Goal: Find specific page/section: Find specific page/section

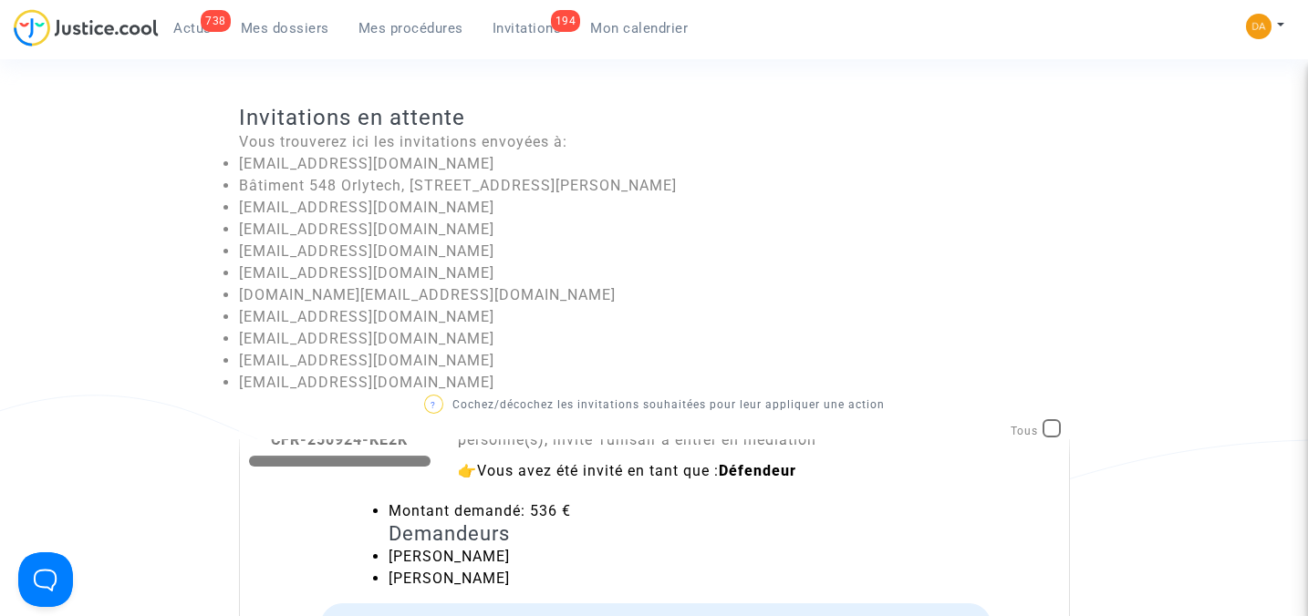
click at [299, 22] on span "Mes dossiers" at bounding box center [285, 28] width 88 height 16
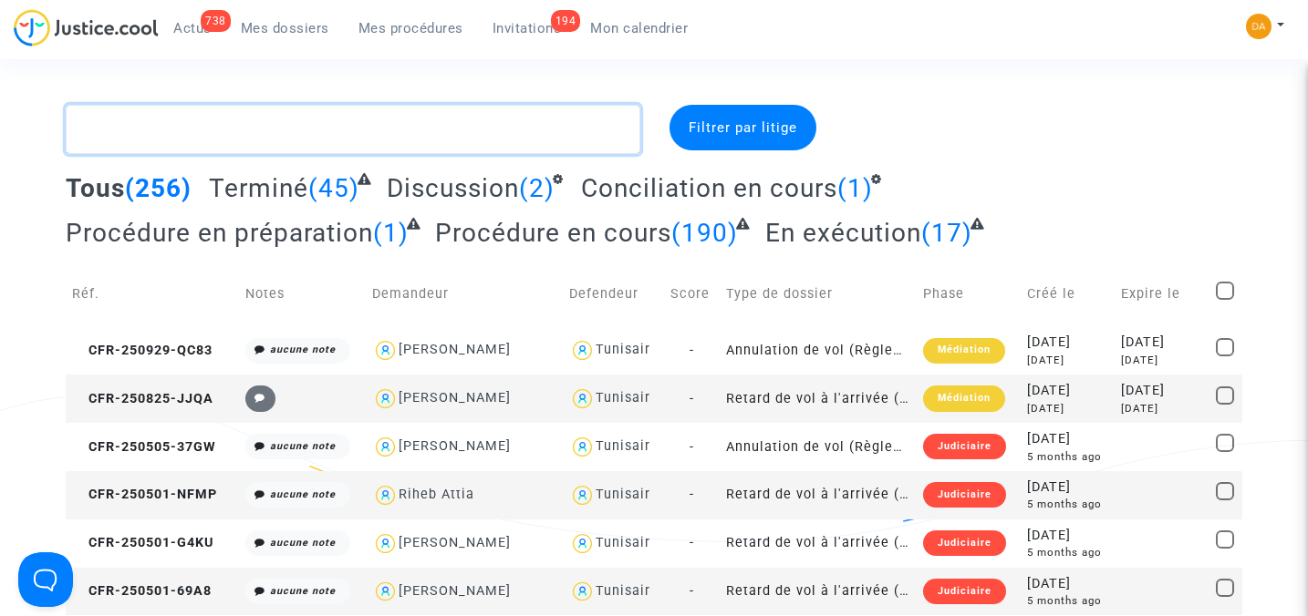
click at [204, 130] on textarea at bounding box center [353, 129] width 574 height 49
paste textarea "CFR-250827-H6JM"
type textarea "CFR-250827-H6JM"
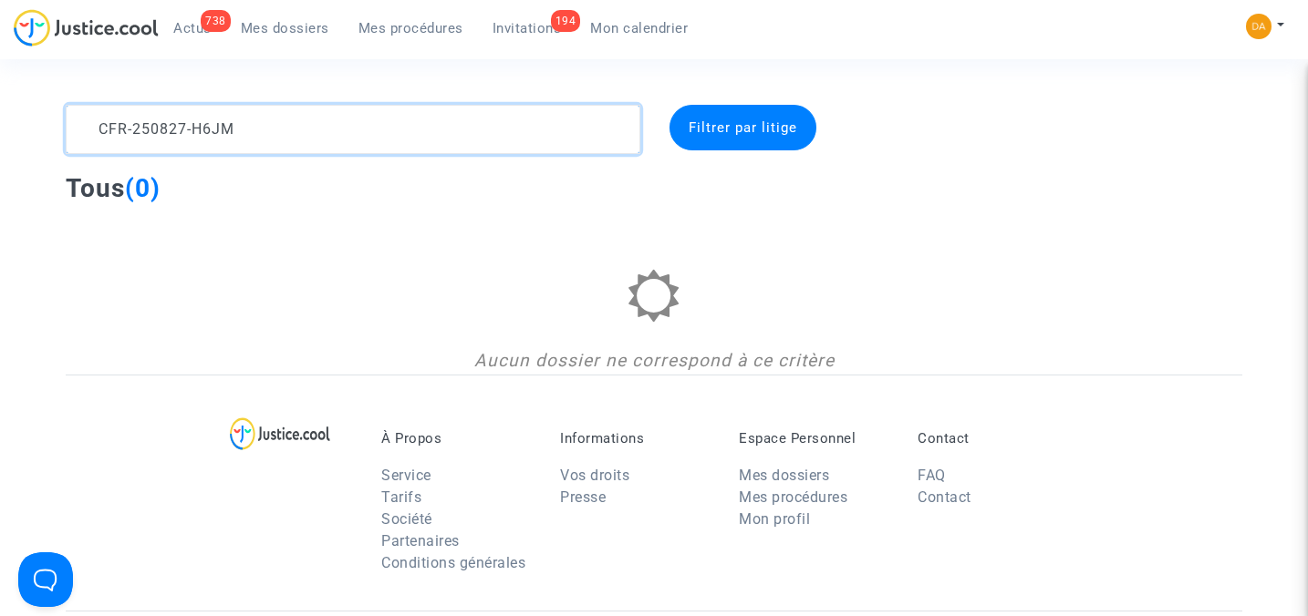
drag, startPoint x: 255, startPoint y: 130, endPoint x: 51, endPoint y: 105, distance: 205.9
click at [52, 105] on div "CFR-250827-H6JM" at bounding box center [353, 129] width 602 height 49
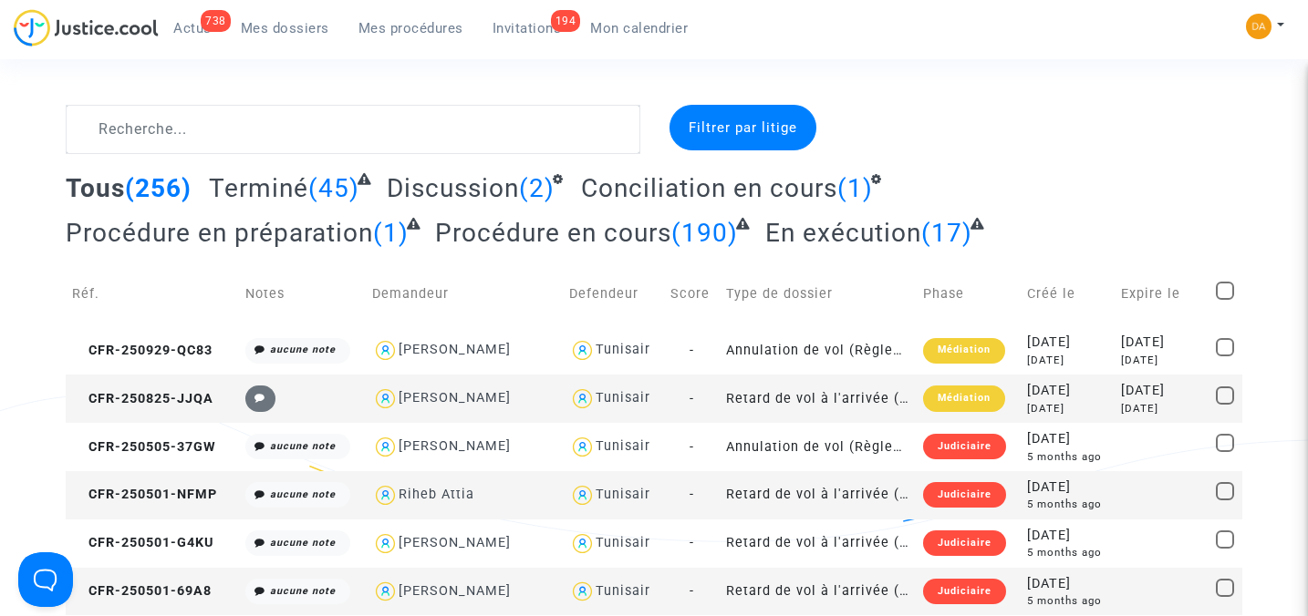
click at [528, 27] on span "Invitations" at bounding box center [526, 28] width 69 height 16
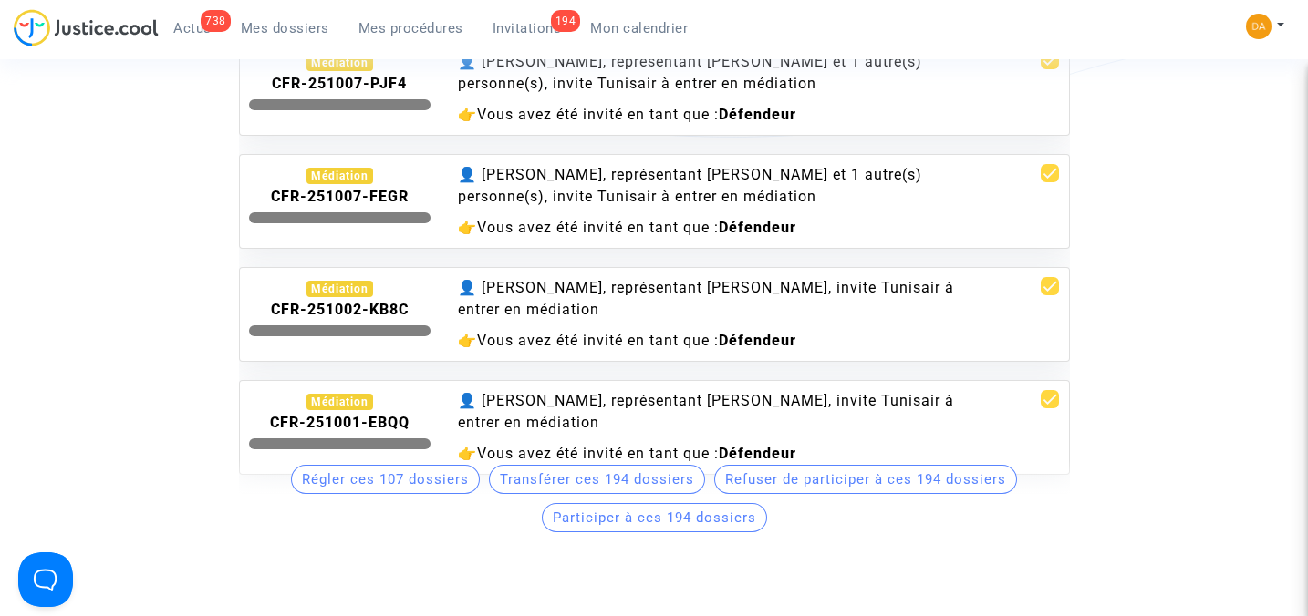
scroll to position [1093, 0]
